Goal: Consume media (video, audio)

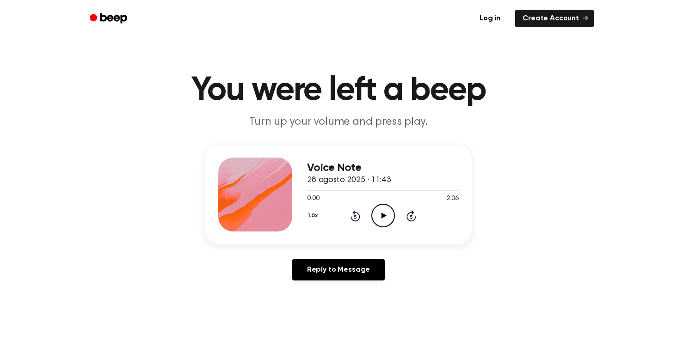
click at [382, 209] on icon "Play Audio" at bounding box center [383, 216] width 24 height 24
click at [392, 211] on icon "Pause Audio" at bounding box center [383, 216] width 24 height 24
drag, startPoint x: 351, startPoint y: 190, endPoint x: 218, endPoint y: 179, distance: 133.1
click at [218, 179] on div "Voice Note 28 agosto 2025 · 11:43 0:38 2:06 Your browser does not support the […" at bounding box center [338, 195] width 266 height 100
drag, startPoint x: 348, startPoint y: 190, endPoint x: 321, endPoint y: 189, distance: 26.4
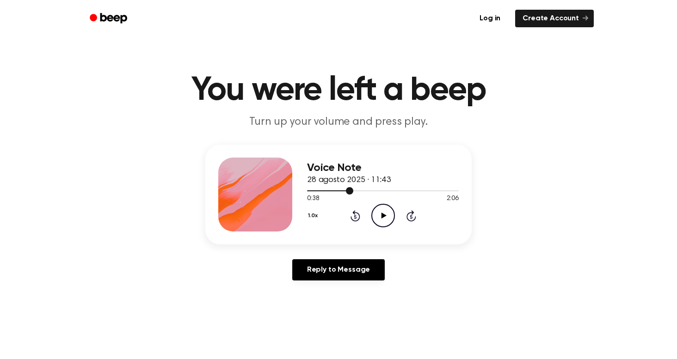
click at [321, 189] on div at bounding box center [383, 190] width 152 height 7
drag, startPoint x: 314, startPoint y: 190, endPoint x: 298, endPoint y: 191, distance: 15.8
click at [352, 210] on icon "Rewind 5 seconds" at bounding box center [355, 216] width 10 height 12
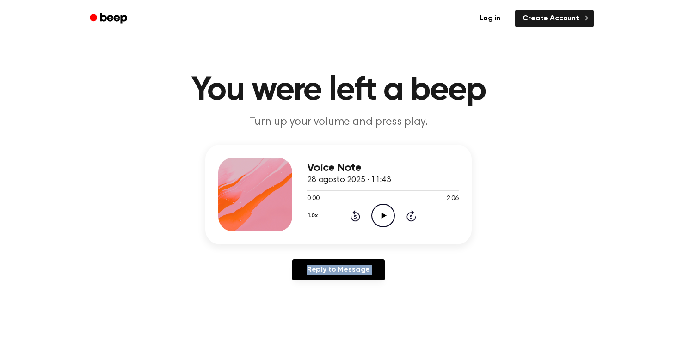
click at [352, 210] on icon "Rewind 5 seconds" at bounding box center [355, 216] width 10 height 12
click at [377, 214] on icon "Play Audio" at bounding box center [383, 216] width 24 height 24
click at [371, 213] on icon "Play Audio" at bounding box center [383, 216] width 24 height 24
click at [381, 216] on icon at bounding box center [383, 216] width 4 height 6
click at [353, 219] on icon "Rewind 5 seconds" at bounding box center [355, 216] width 10 height 12
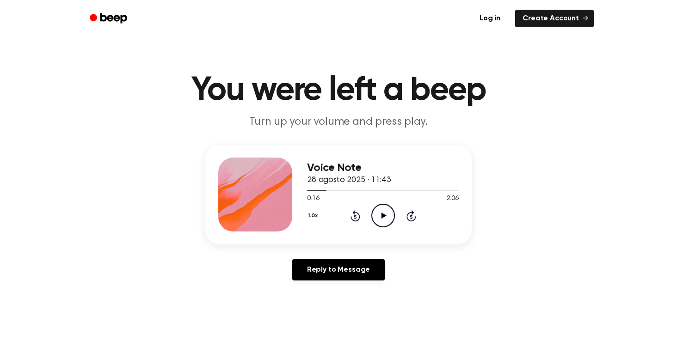
click at [382, 215] on icon at bounding box center [383, 216] width 5 height 6
click at [359, 222] on div "1.0x Rewind 5 seconds Pause Audio Skip 5 seconds" at bounding box center [383, 216] width 152 height 24
click at [357, 213] on icon at bounding box center [355, 215] width 10 height 11
click at [363, 207] on div "1.0x Rewind 5 seconds Play Audio Skip 5 seconds" at bounding box center [383, 216] width 152 height 24
click at [360, 213] on icon "Rewind 5 seconds" at bounding box center [355, 216] width 10 height 12
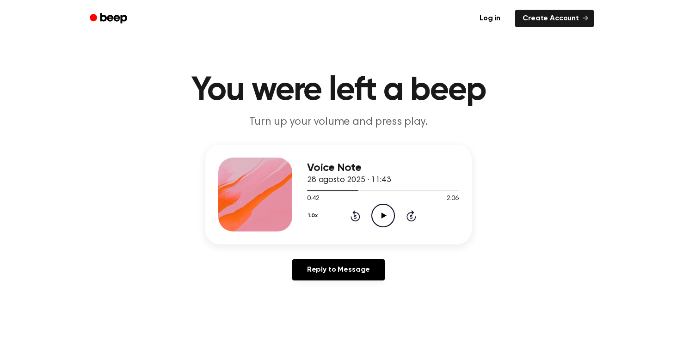
click at [376, 211] on icon "Play Audio" at bounding box center [383, 216] width 24 height 24
click at [381, 215] on icon "Play Audio" at bounding box center [383, 216] width 24 height 24
click at [379, 218] on icon "Pause Audio" at bounding box center [383, 216] width 24 height 24
click at [379, 218] on icon "Play Audio" at bounding box center [383, 216] width 24 height 24
click at [379, 219] on icon "Pause Audio" at bounding box center [383, 216] width 24 height 24
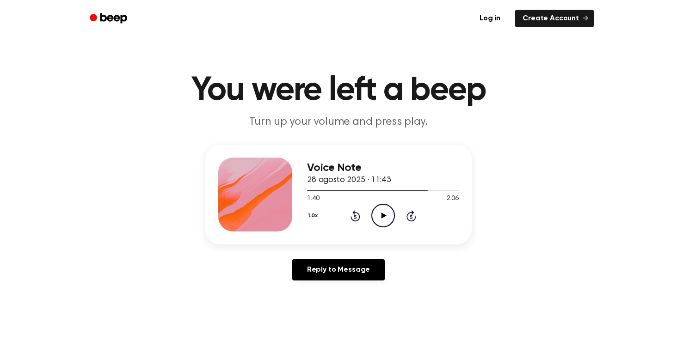
click at [379, 219] on icon "Play Audio" at bounding box center [383, 216] width 24 height 24
click at [379, 219] on icon "Pause Audio" at bounding box center [383, 216] width 24 height 24
click at [379, 219] on icon "Play Audio" at bounding box center [383, 216] width 24 height 24
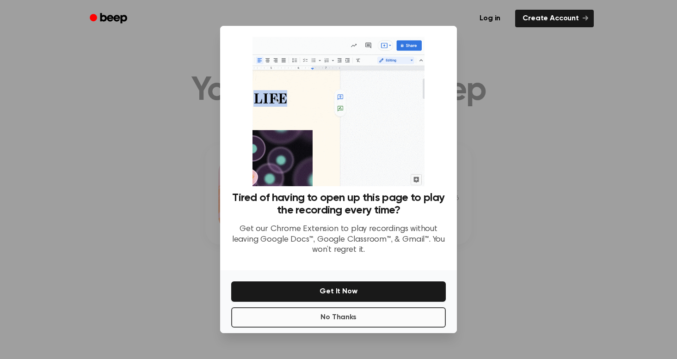
click at [399, 322] on button "No Thanks" at bounding box center [338, 317] width 214 height 20
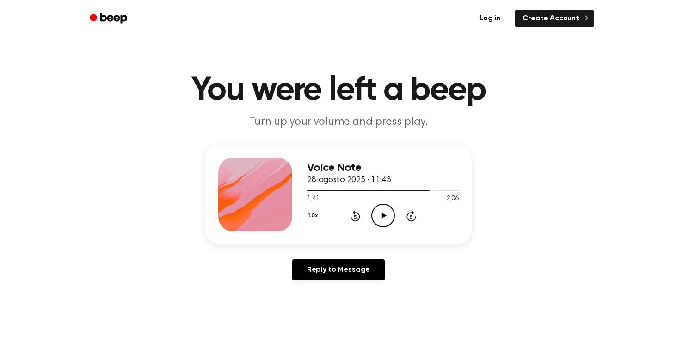
click at [377, 209] on icon "Play Audio" at bounding box center [383, 216] width 24 height 24
click at [376, 209] on icon "Pause Audio" at bounding box center [383, 216] width 24 height 24
click at [376, 209] on icon "Play Audio" at bounding box center [383, 216] width 24 height 24
click at [377, 209] on icon "Pause Audio" at bounding box center [383, 216] width 24 height 24
